Goal: Transaction & Acquisition: Download file/media

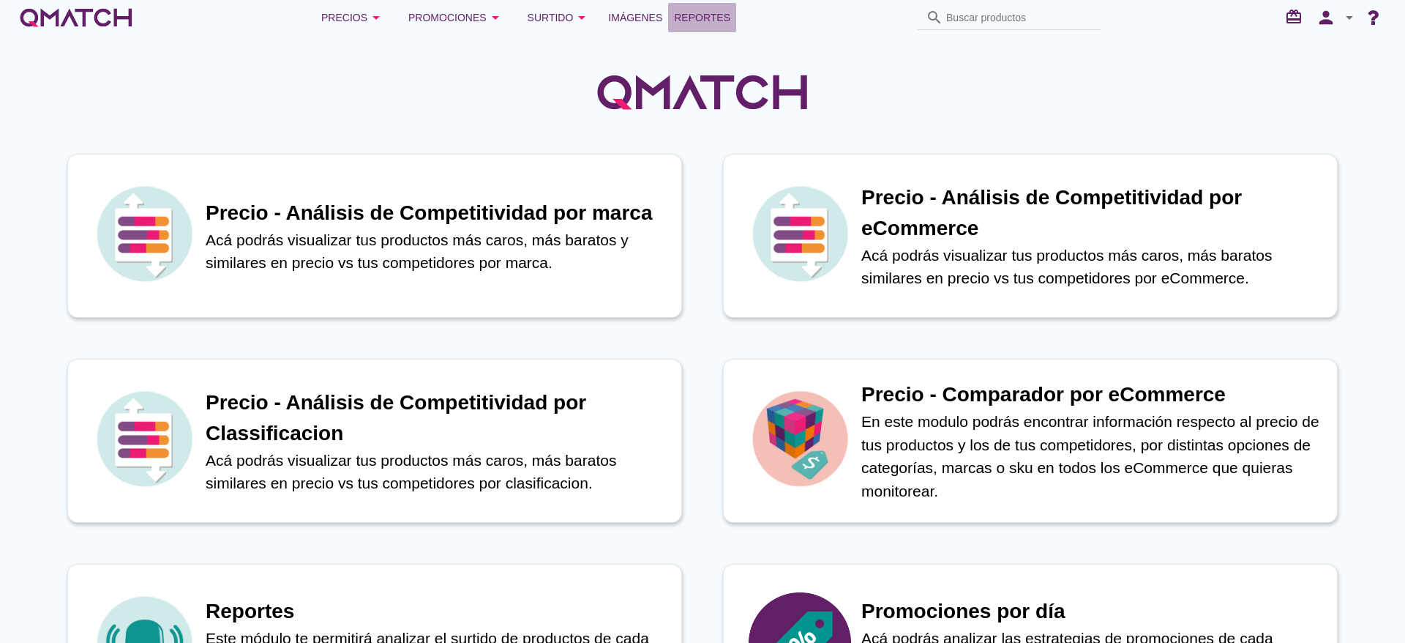
drag, startPoint x: 679, startPoint y: 15, endPoint x: 739, endPoint y: 108, distance: 110.6
click at [681, 16] on span "Reportes" at bounding box center [702, 18] width 56 height 18
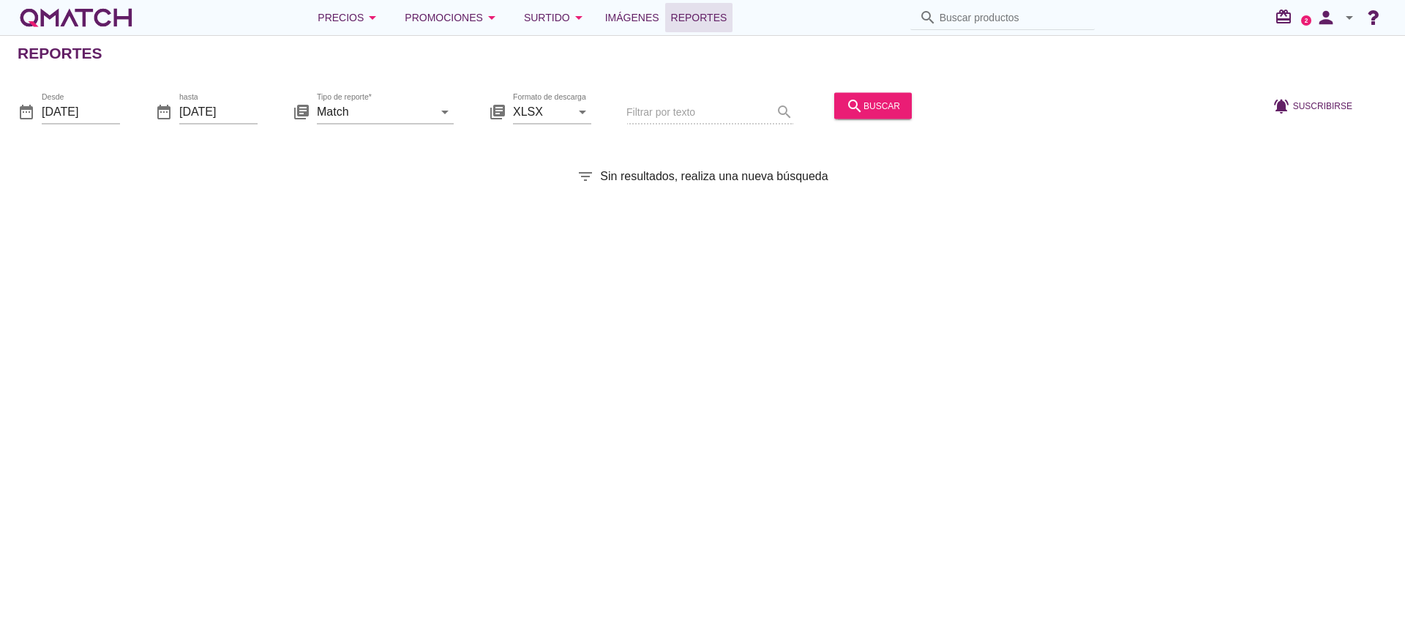
click at [111, 124] on div "Desde [DATE]" at bounding box center [81, 119] width 78 height 38
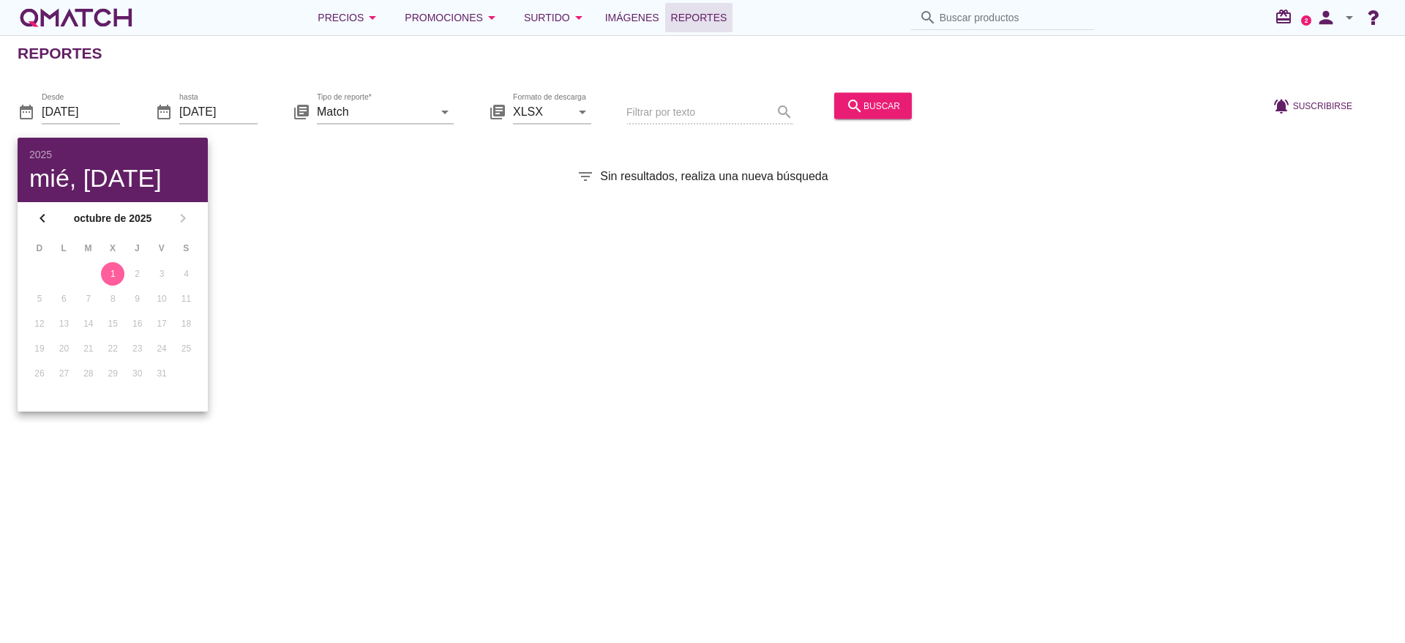
click at [111, 124] on div "Desde [DATE]" at bounding box center [81, 119] width 78 height 38
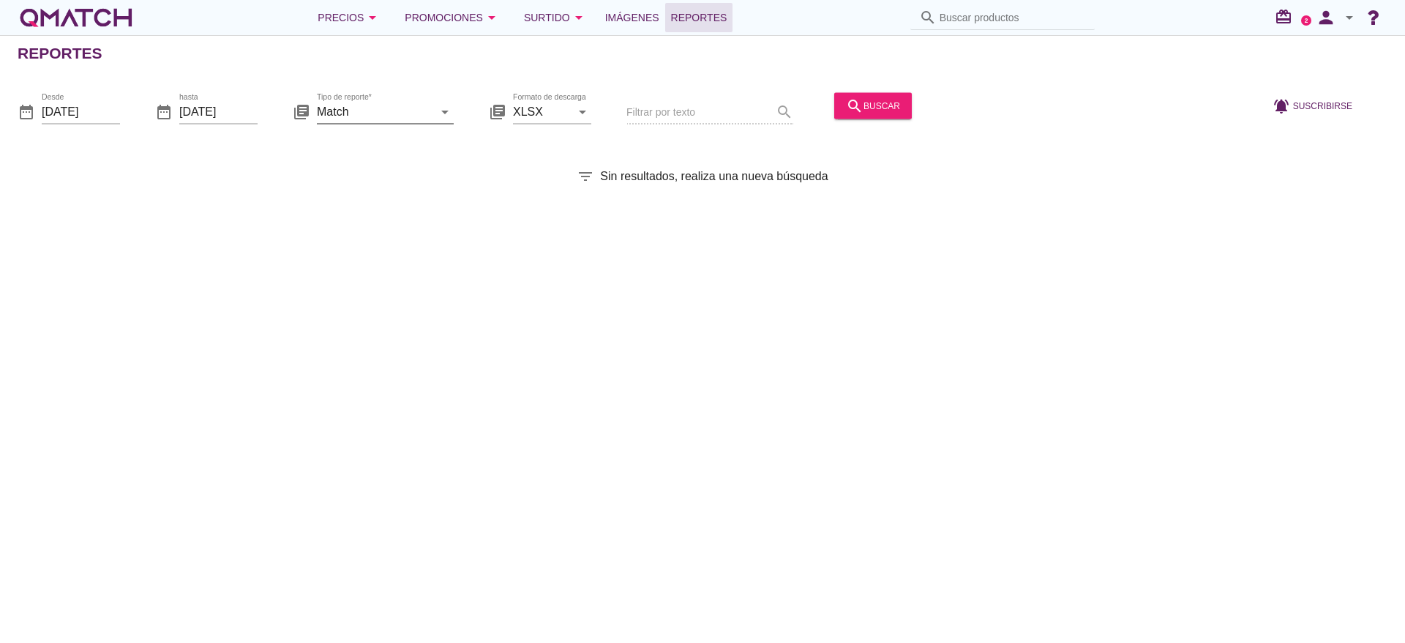
click at [439, 119] on icon "arrow_drop_down" at bounding box center [445, 111] width 18 height 18
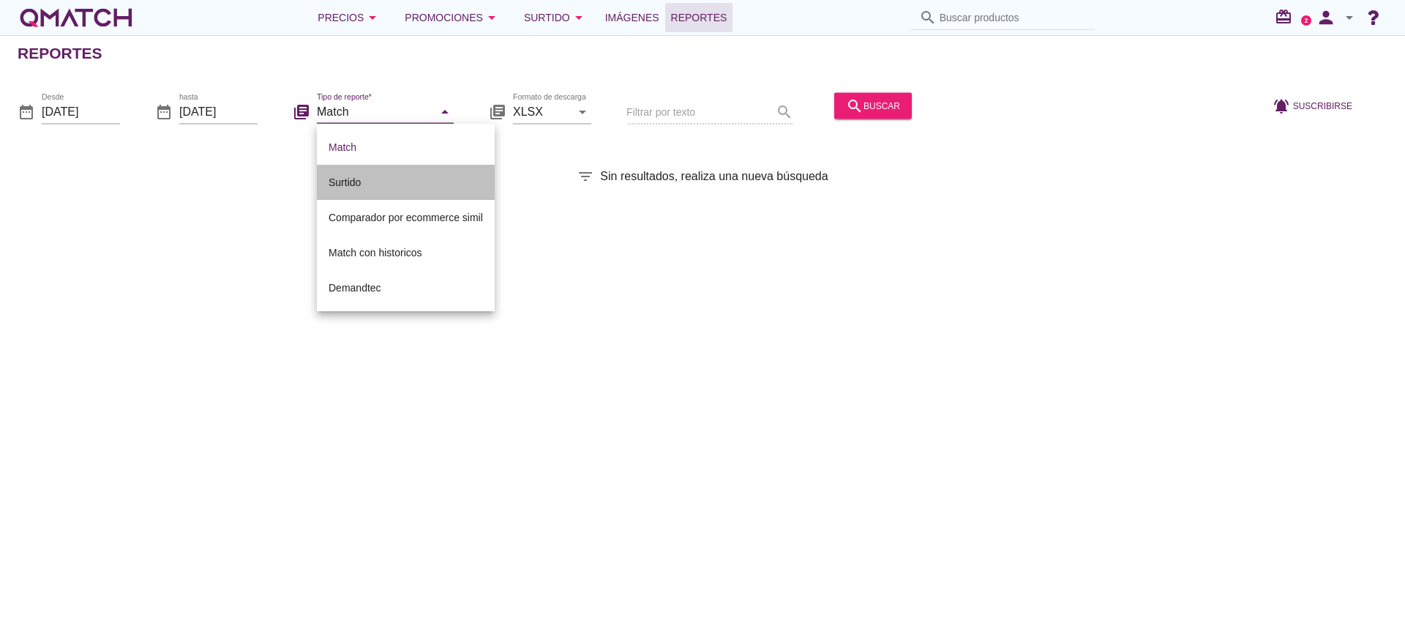
click at [457, 182] on div "Surtido" at bounding box center [406, 182] width 154 height 18
type input "Surtido"
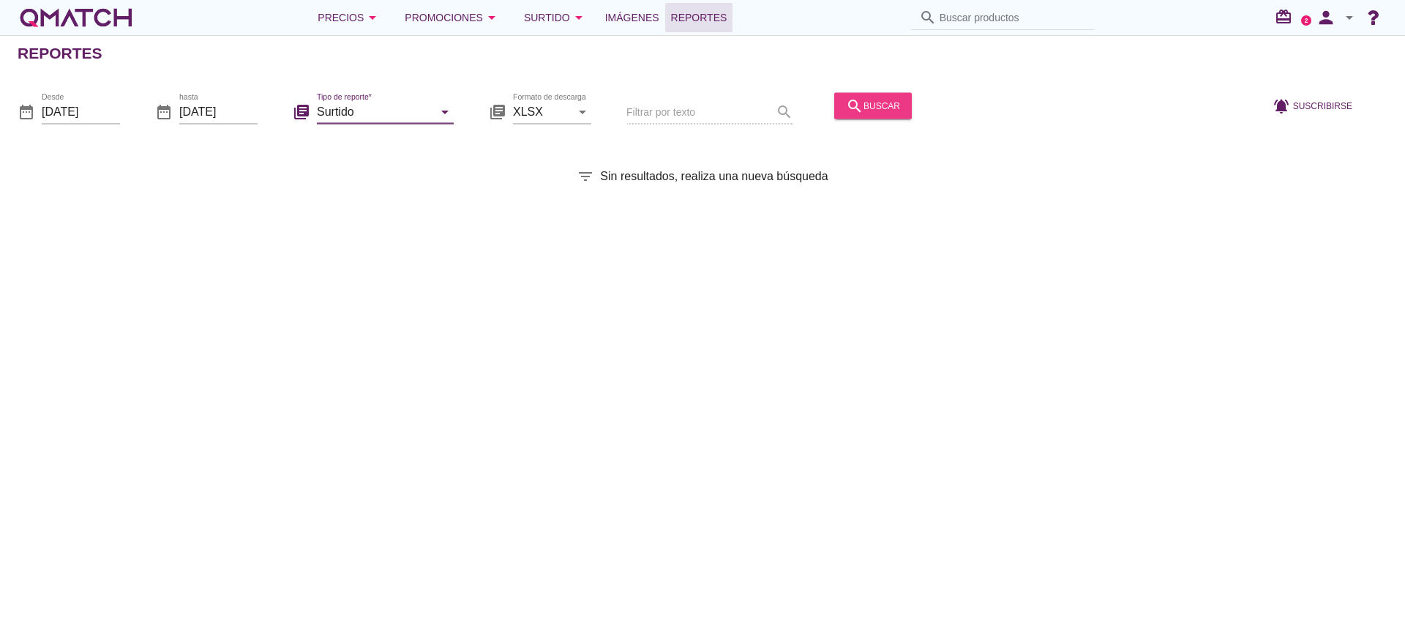
click at [842, 108] on button "search buscar" at bounding box center [873, 105] width 78 height 26
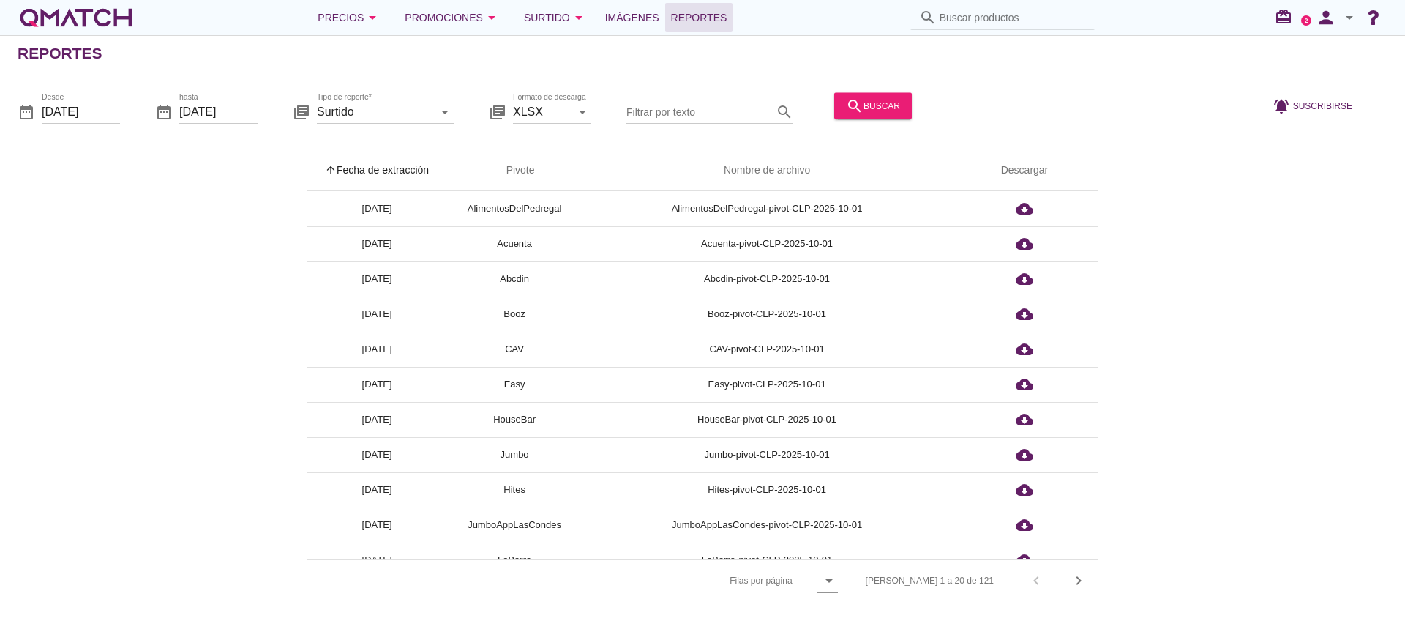
click at [668, 133] on div "Filtrar por texto search" at bounding box center [710, 113] width 167 height 50
click at [671, 116] on input "Filtrar por texto" at bounding box center [700, 111] width 146 height 23
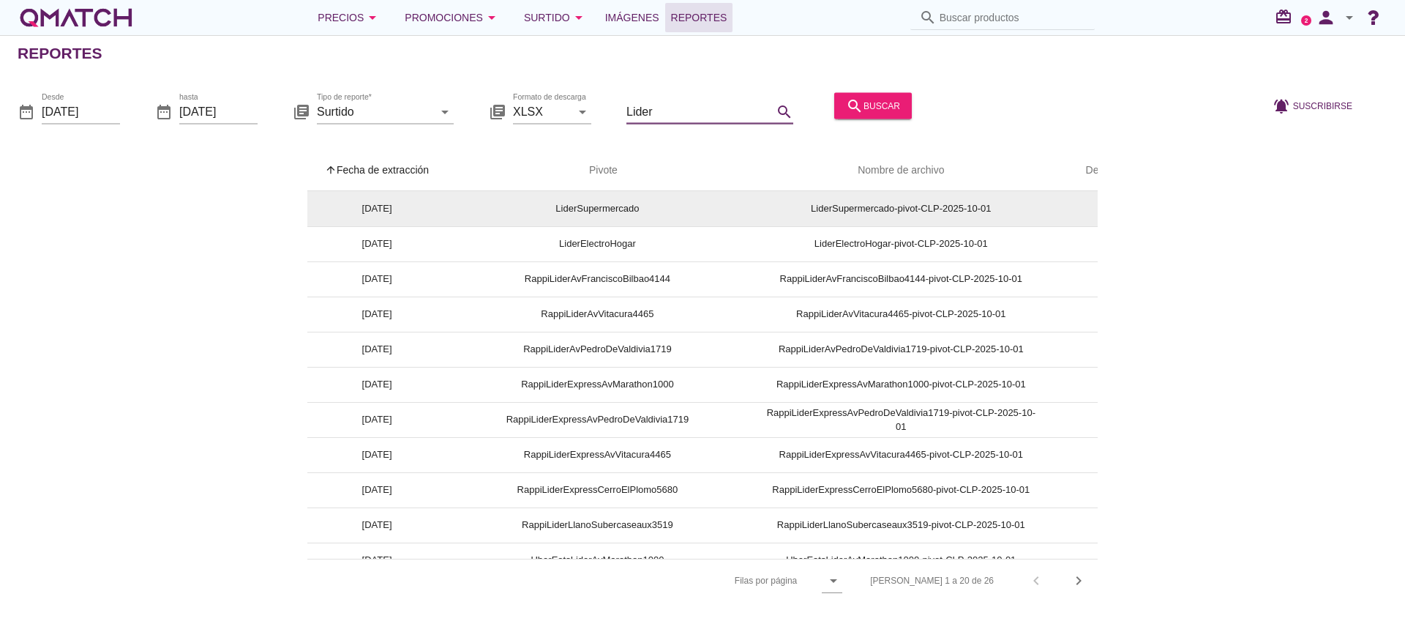
type input "Lider"
click at [888, 196] on td "LiderSupermercado-pivot-CLP-2025-10-01" at bounding box center [901, 208] width 305 height 35
click at [885, 209] on td "LiderSupermercado-pivot-CLP-2025-10-01" at bounding box center [901, 208] width 305 height 35
drag, startPoint x: 748, startPoint y: 213, endPoint x: 738, endPoint y: 206, distance: 12.2
click at [745, 209] on tr "[DATE] LiderSupermercado LiderSupermercado-pivot-CLP-2025-10-01 cloud_download" at bounding box center [736, 208] width 858 height 35
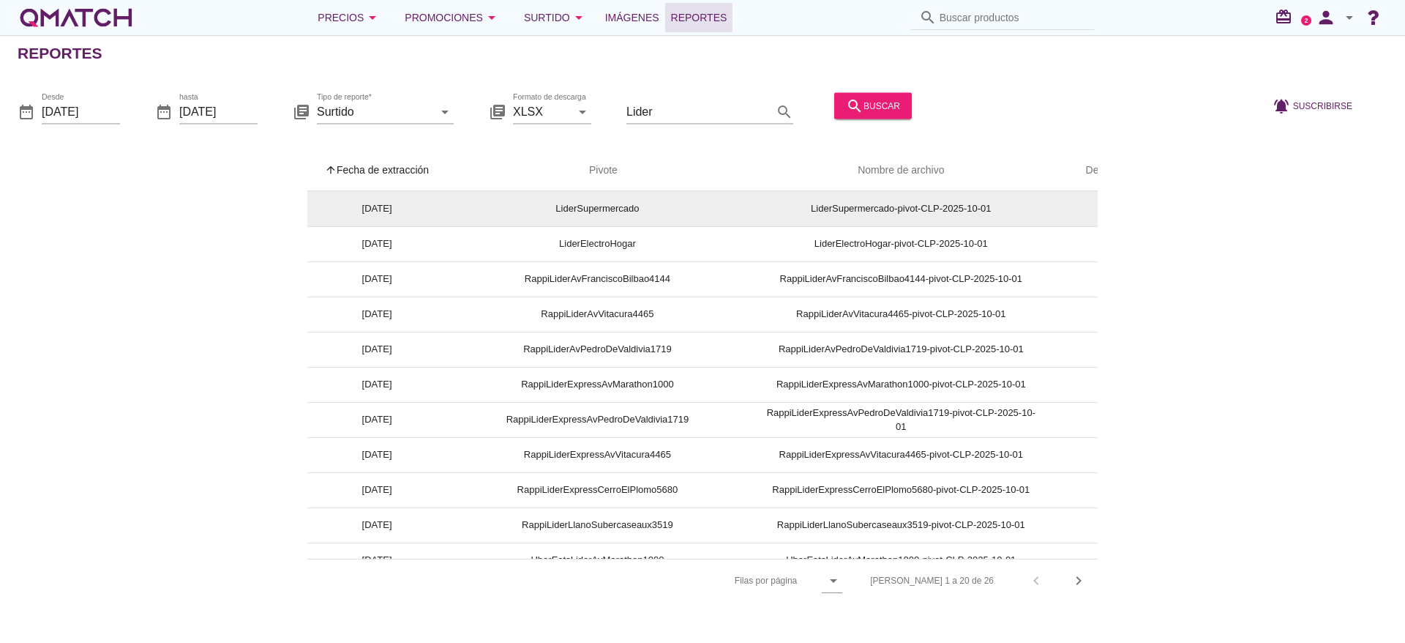
click at [512, 209] on td "LiderSupermercado" at bounding box center [597, 208] width 302 height 35
click at [817, 211] on td "LiderSupermercado-pivot-CLP-2025-10-01" at bounding box center [901, 208] width 305 height 35
click at [558, 202] on td "LiderSupermercado" at bounding box center [597, 208] width 302 height 35
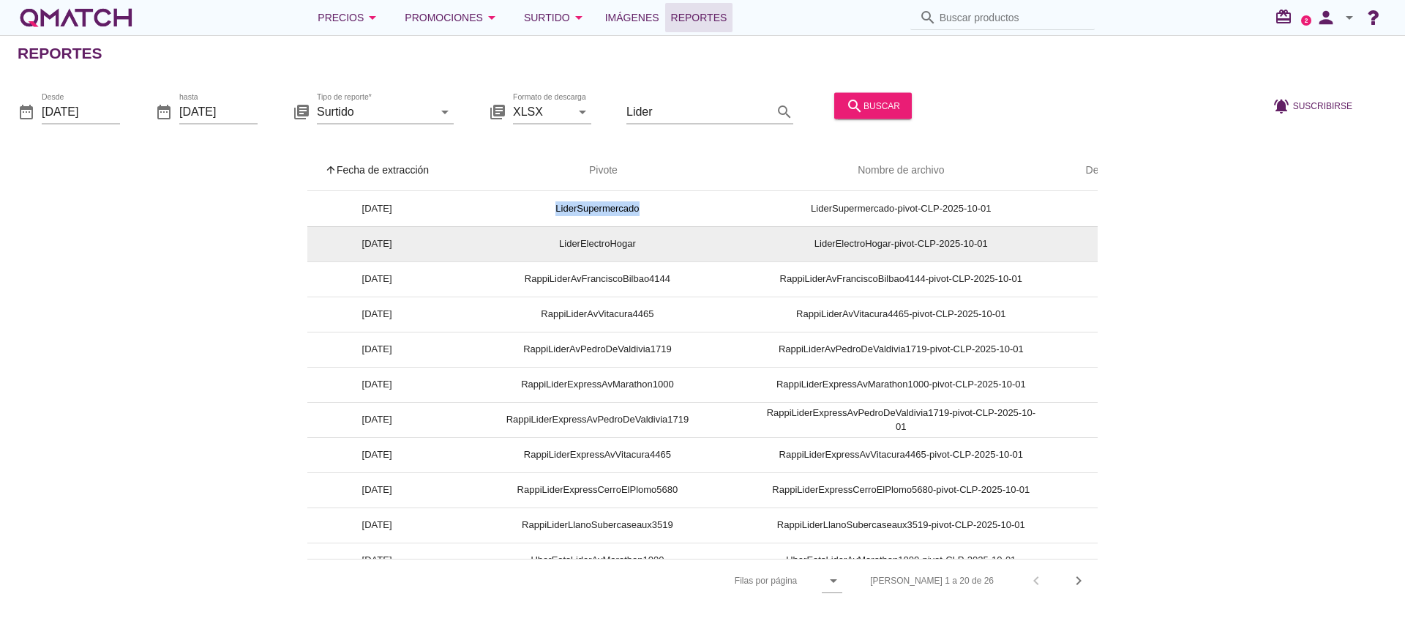
drag, startPoint x: 558, startPoint y: 202, endPoint x: 493, endPoint y: 228, distance: 70.9
click at [520, 218] on td "LiderSupermercado" at bounding box center [597, 208] width 302 height 35
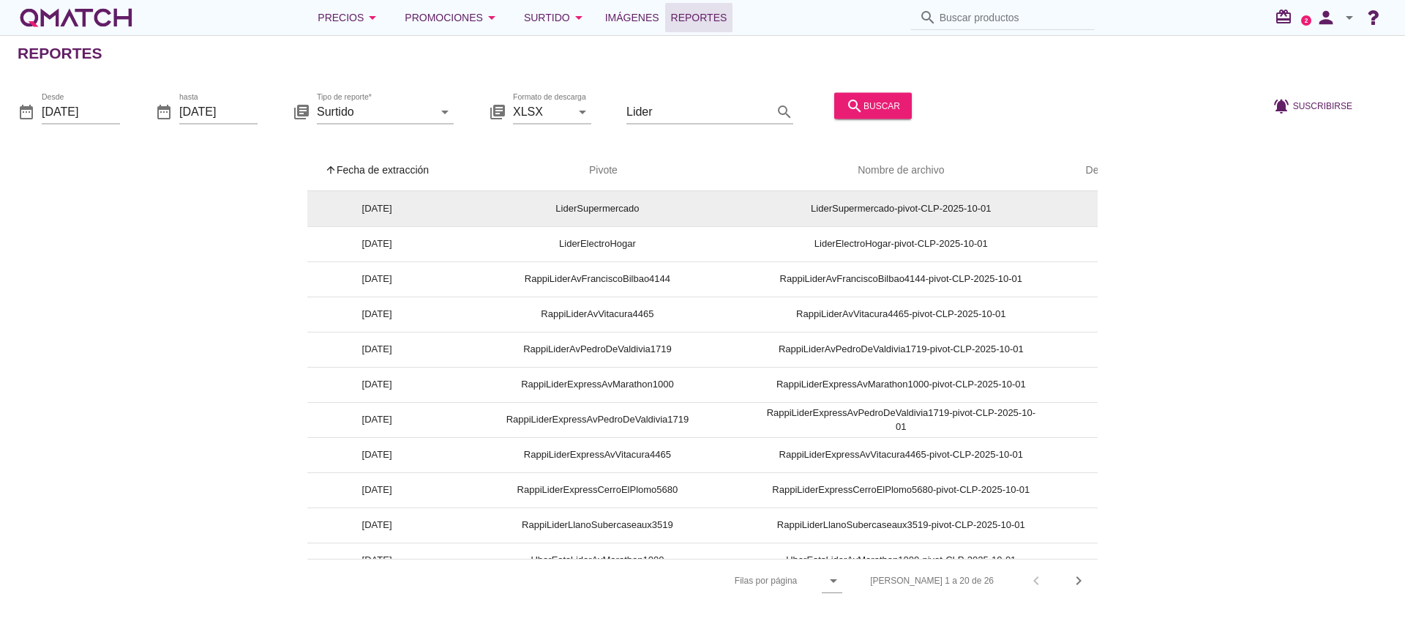
click at [361, 210] on td "[DATE]" at bounding box center [376, 208] width 139 height 35
click at [982, 212] on td "LiderSupermercado-pivot-CLP-2025-10-01" at bounding box center [901, 208] width 305 height 35
click at [621, 208] on td "LiderSupermercado" at bounding box center [597, 208] width 302 height 35
click at [959, 214] on td "LiderSupermercado-pivot-CLP-2025-10-01" at bounding box center [901, 208] width 305 height 35
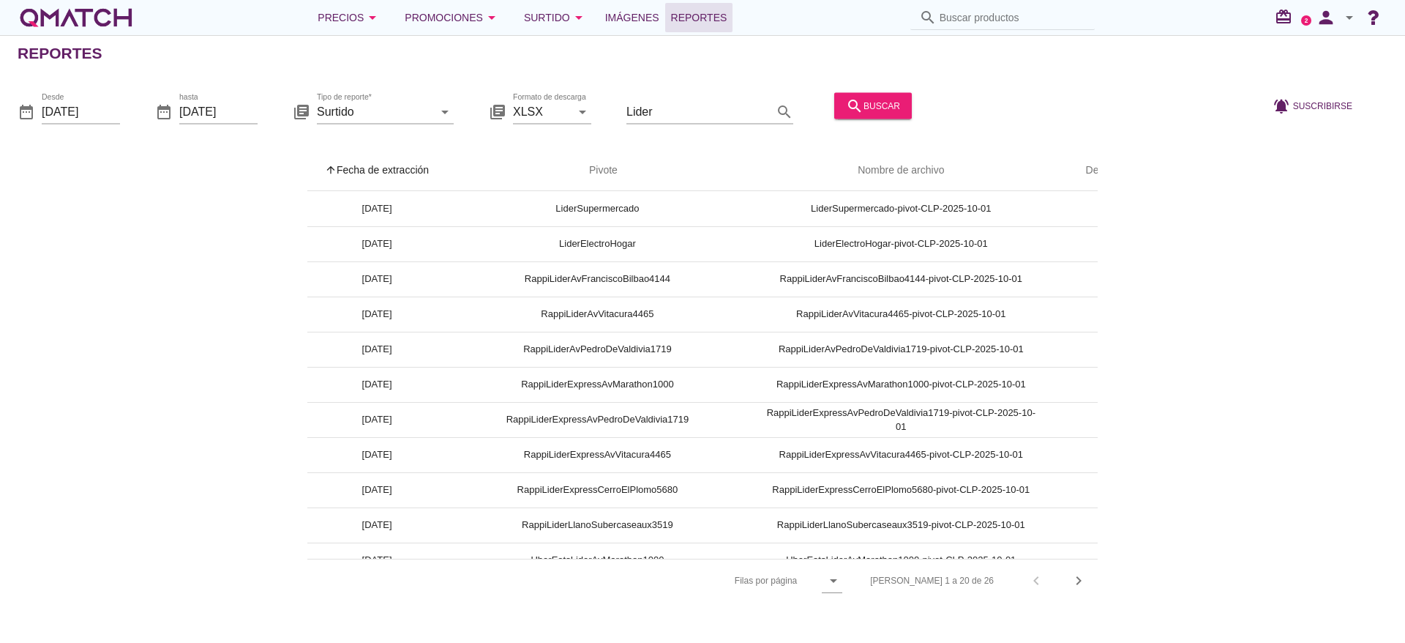
scroll to position [0, 67]
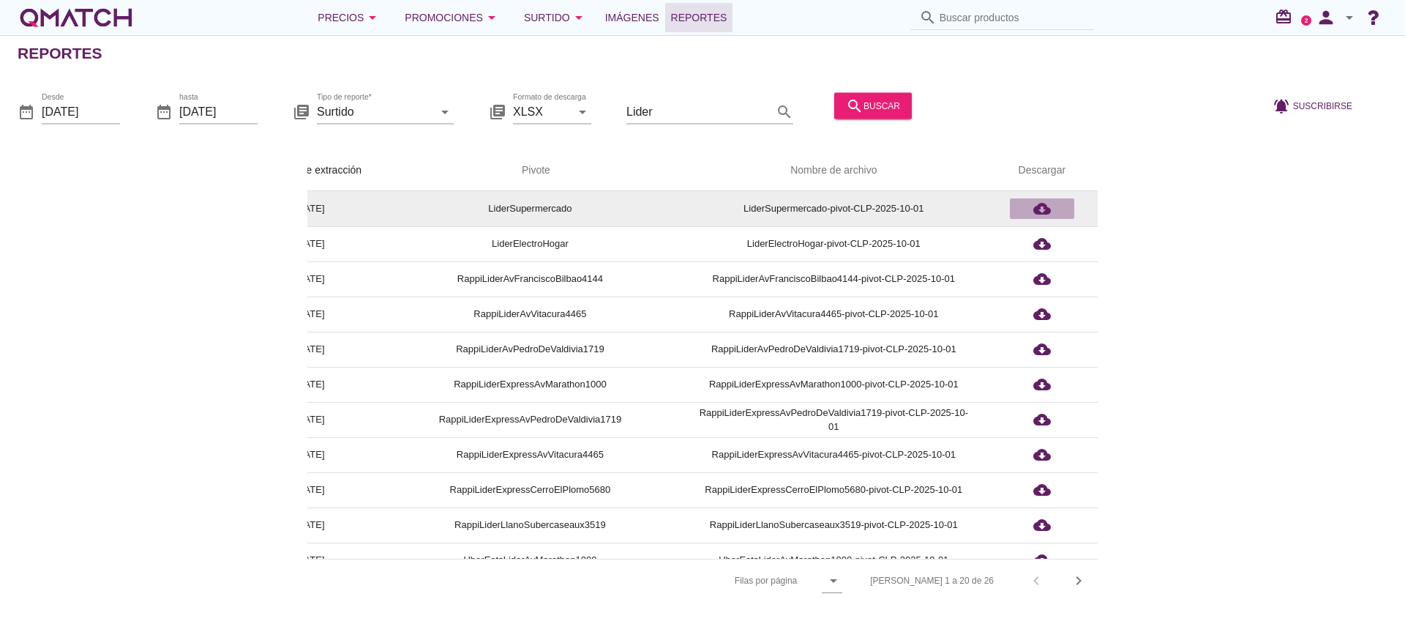
click at [1042, 210] on icon "cloud_download" at bounding box center [1042, 209] width 18 height 18
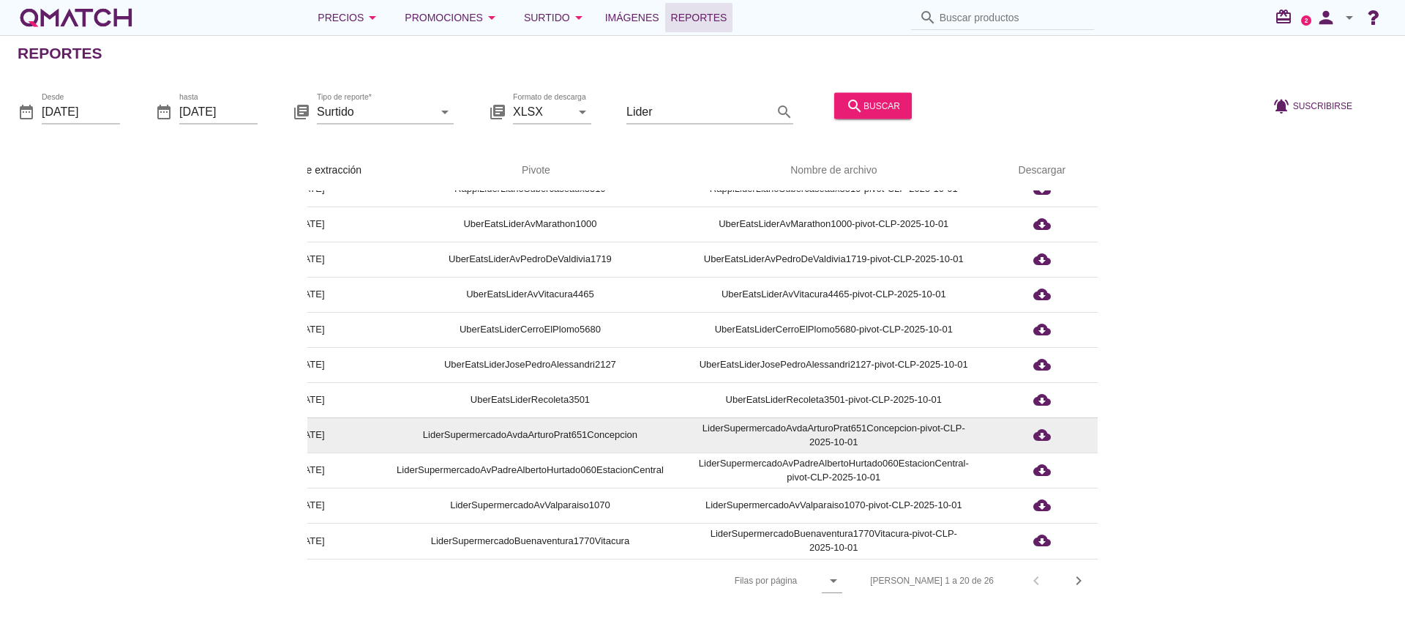
scroll to position [352, 67]
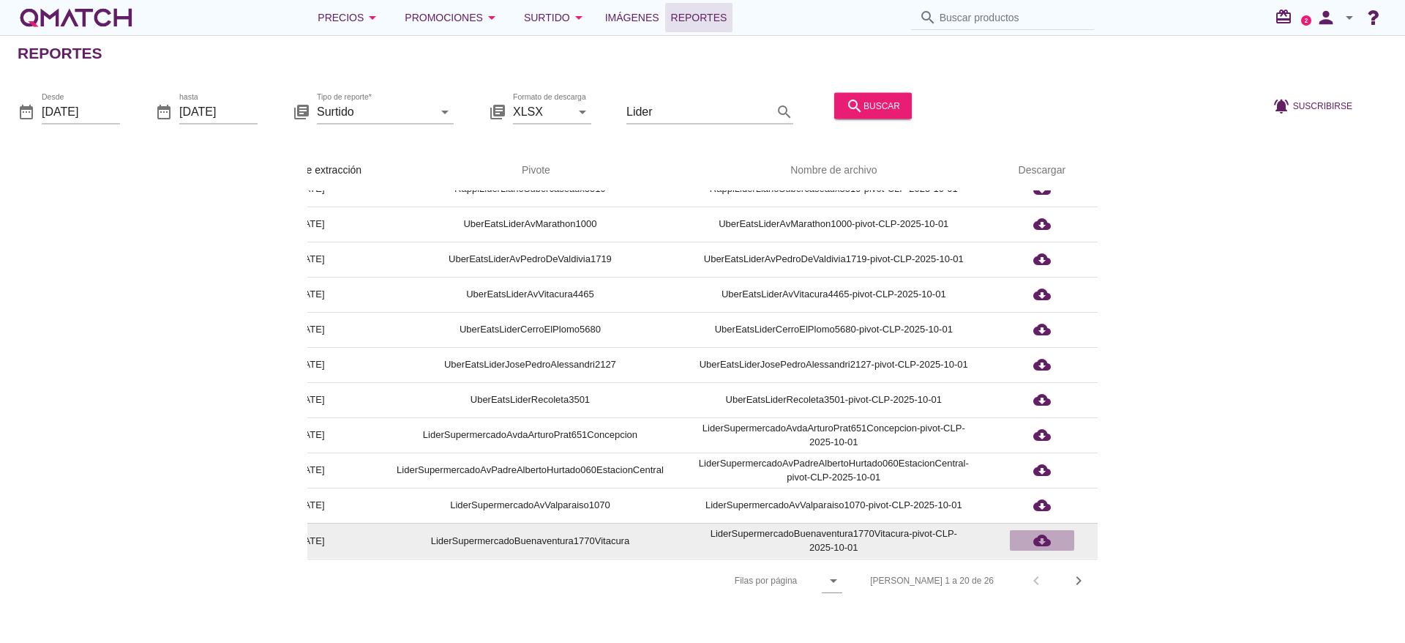
click at [1042, 531] on icon "cloud_download" at bounding box center [1042, 540] width 18 height 18
